Goal: Transaction & Acquisition: Obtain resource

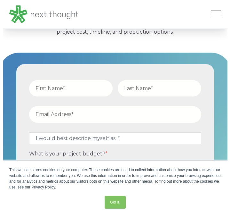
scroll to position [136, 0]
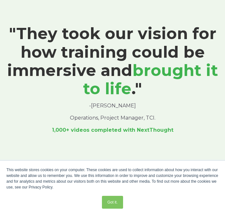
scroll to position [598, 0]
